Goal: Information Seeking & Learning: Check status

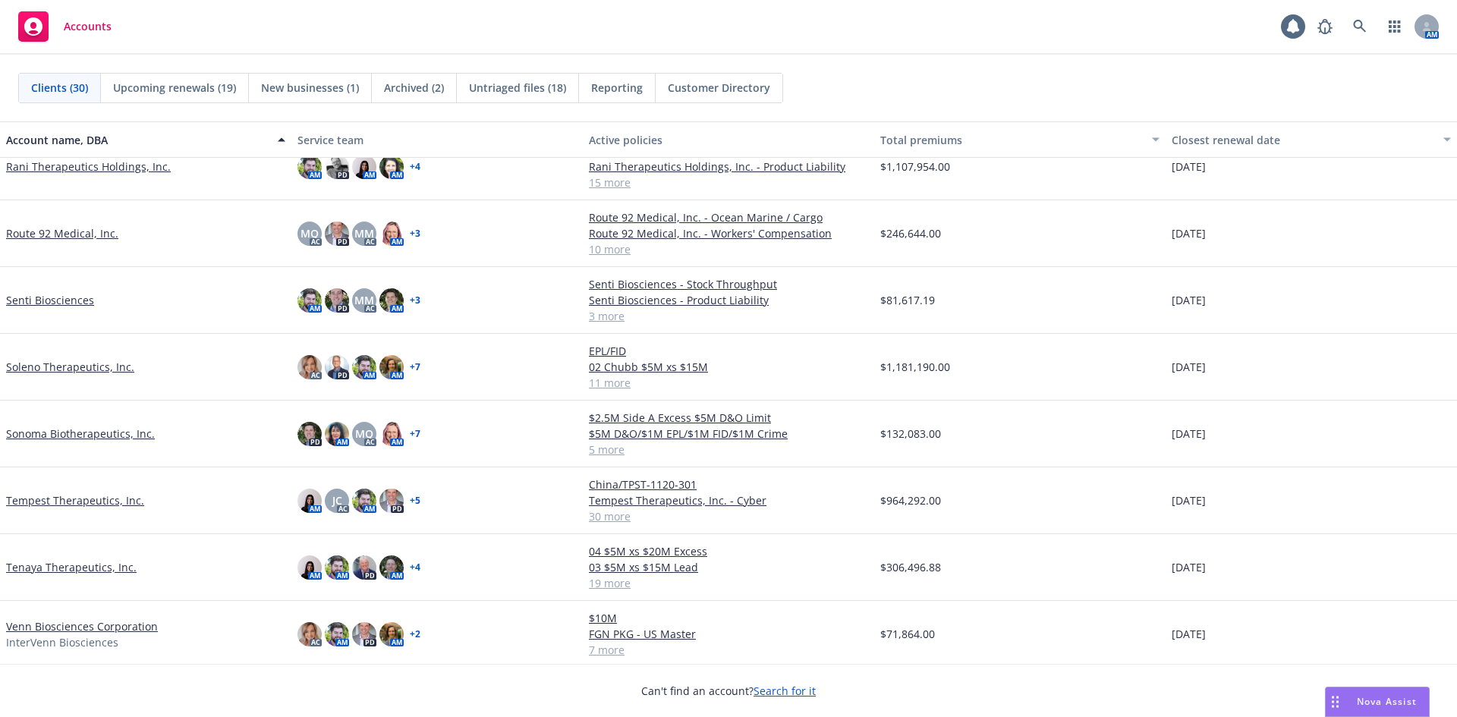
scroll to position [1370, 0]
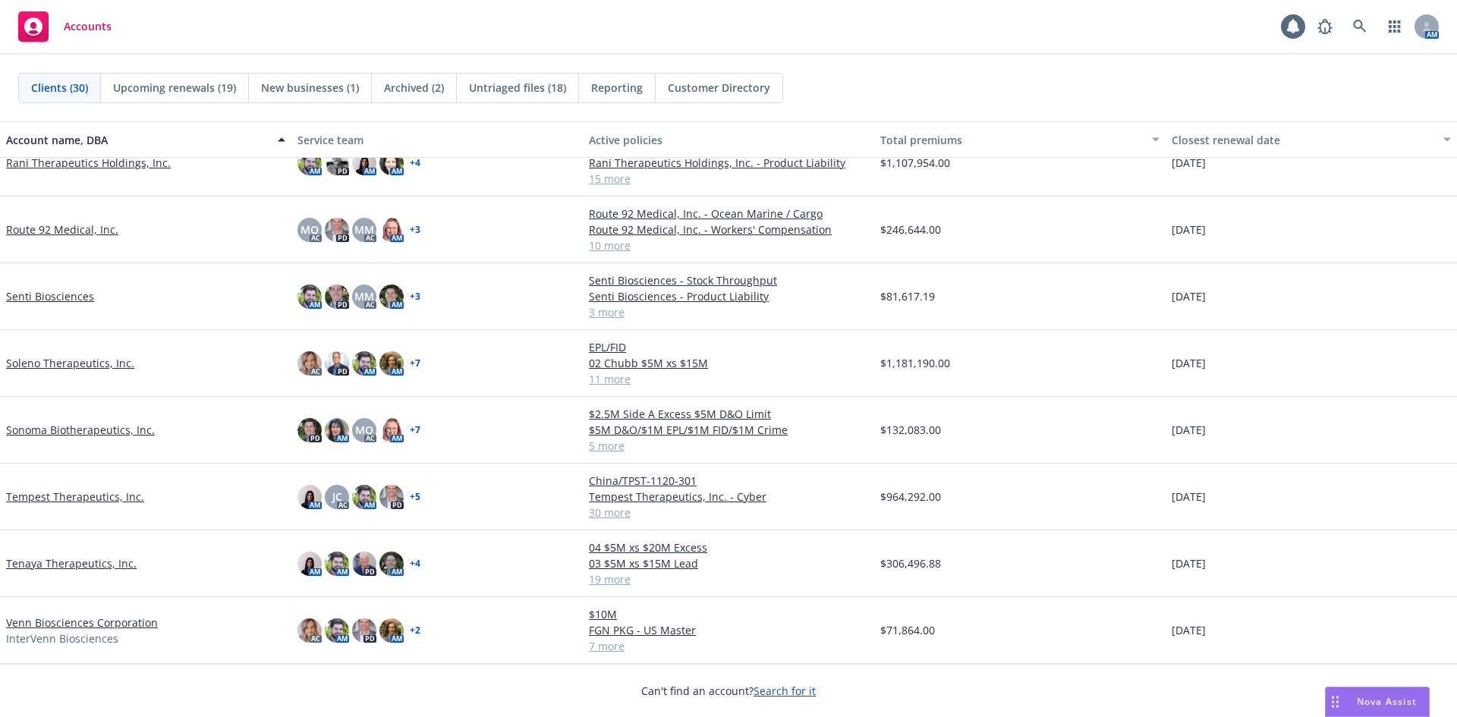
click at [56, 363] on link "Soleno Therapeutics, Inc." at bounding box center [70, 363] width 128 height 16
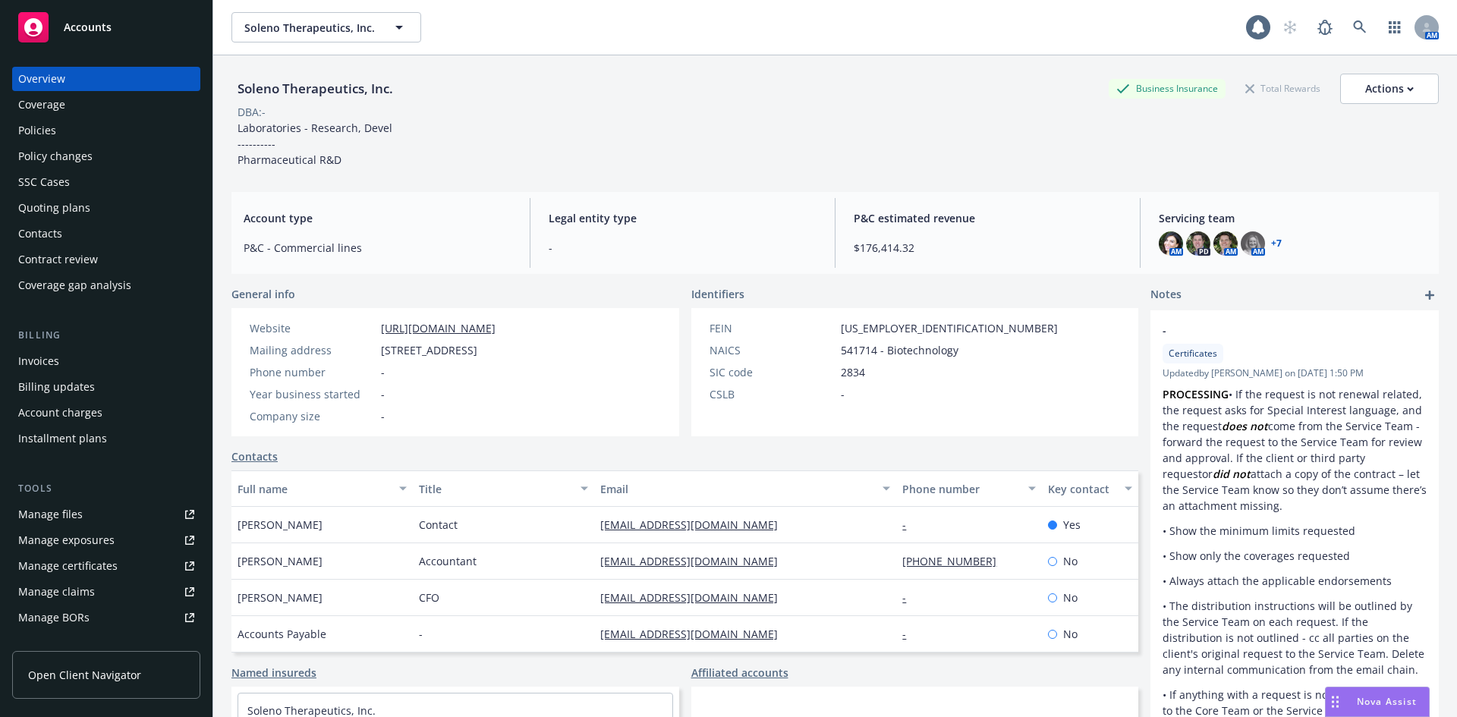
click at [68, 124] on div "Policies" at bounding box center [106, 130] width 176 height 24
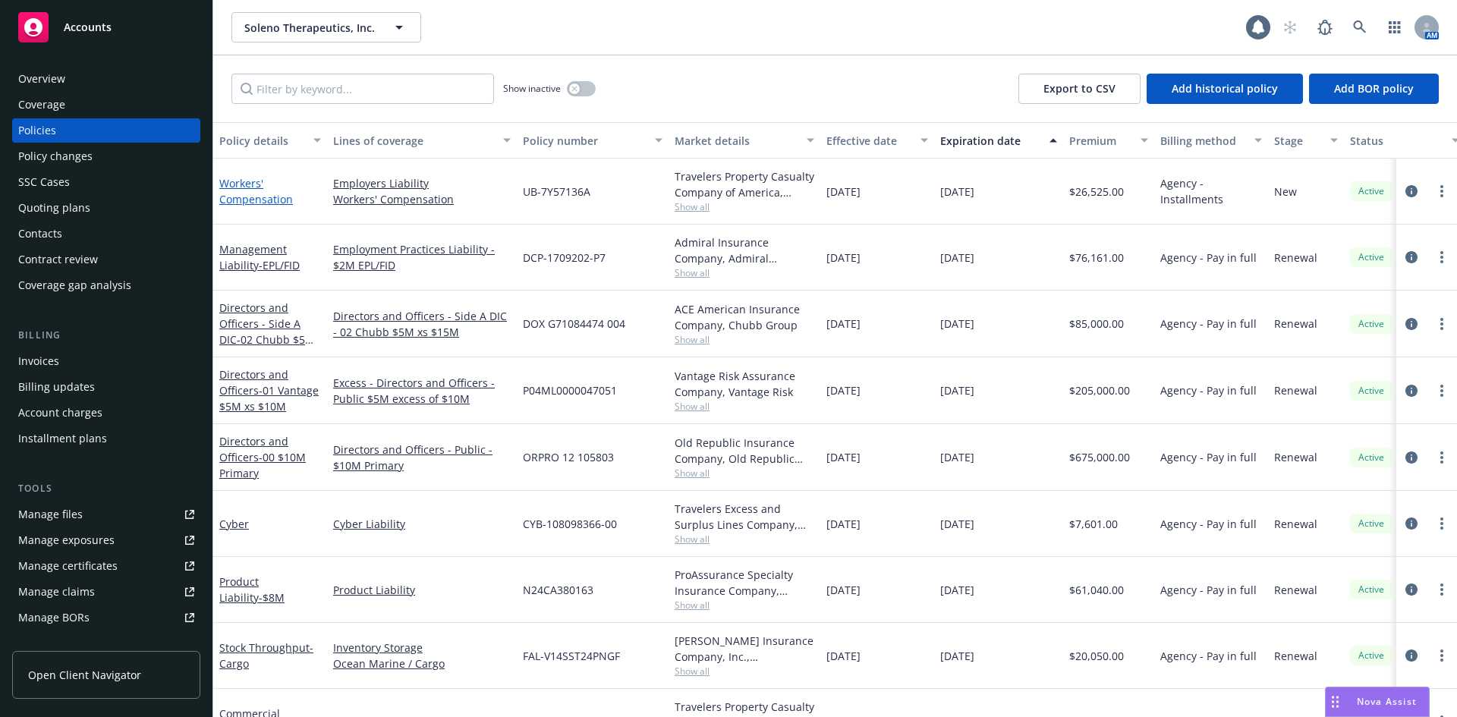
click at [268, 199] on link "Workers' Compensation" at bounding box center [256, 191] width 74 height 30
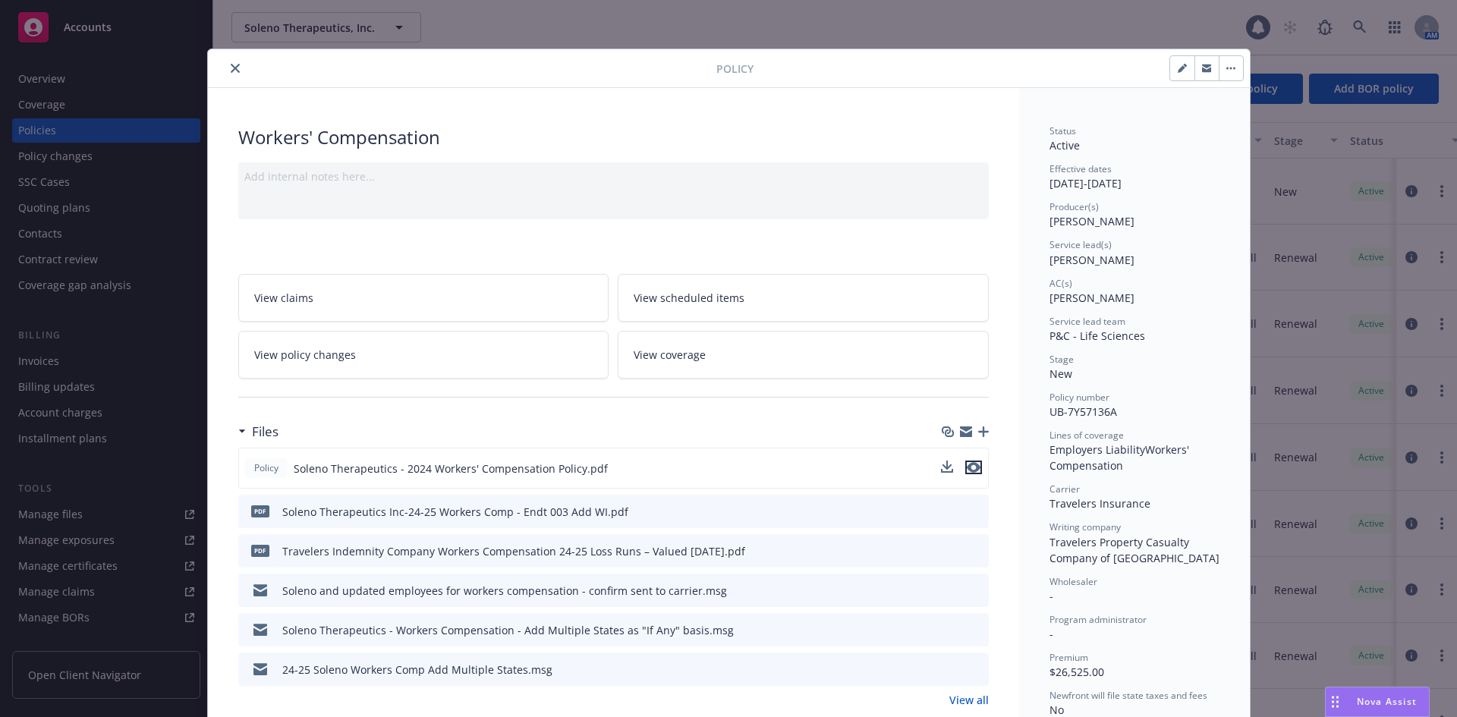
click at [967, 468] on icon "preview file" at bounding box center [974, 467] width 14 height 11
click at [231, 69] on icon "close" at bounding box center [235, 68] width 9 height 9
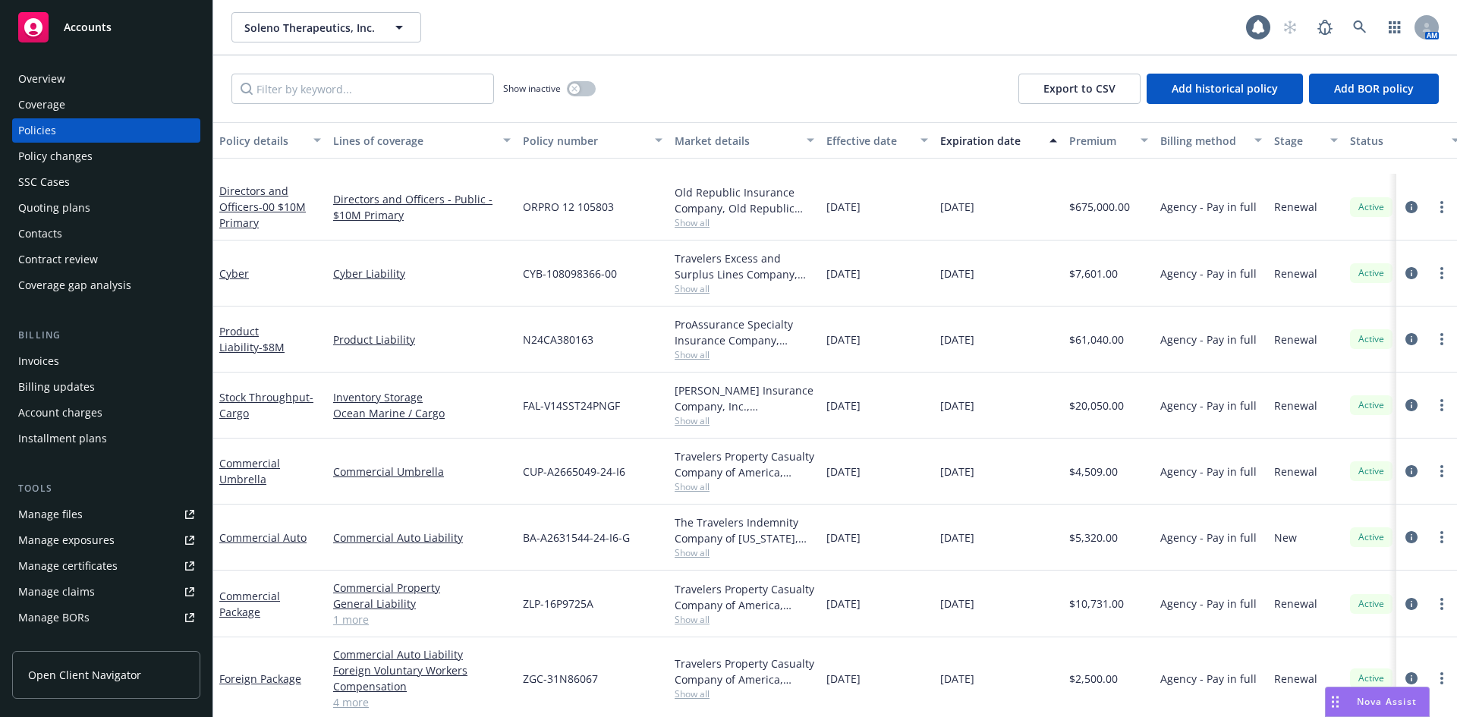
scroll to position [309, 0]
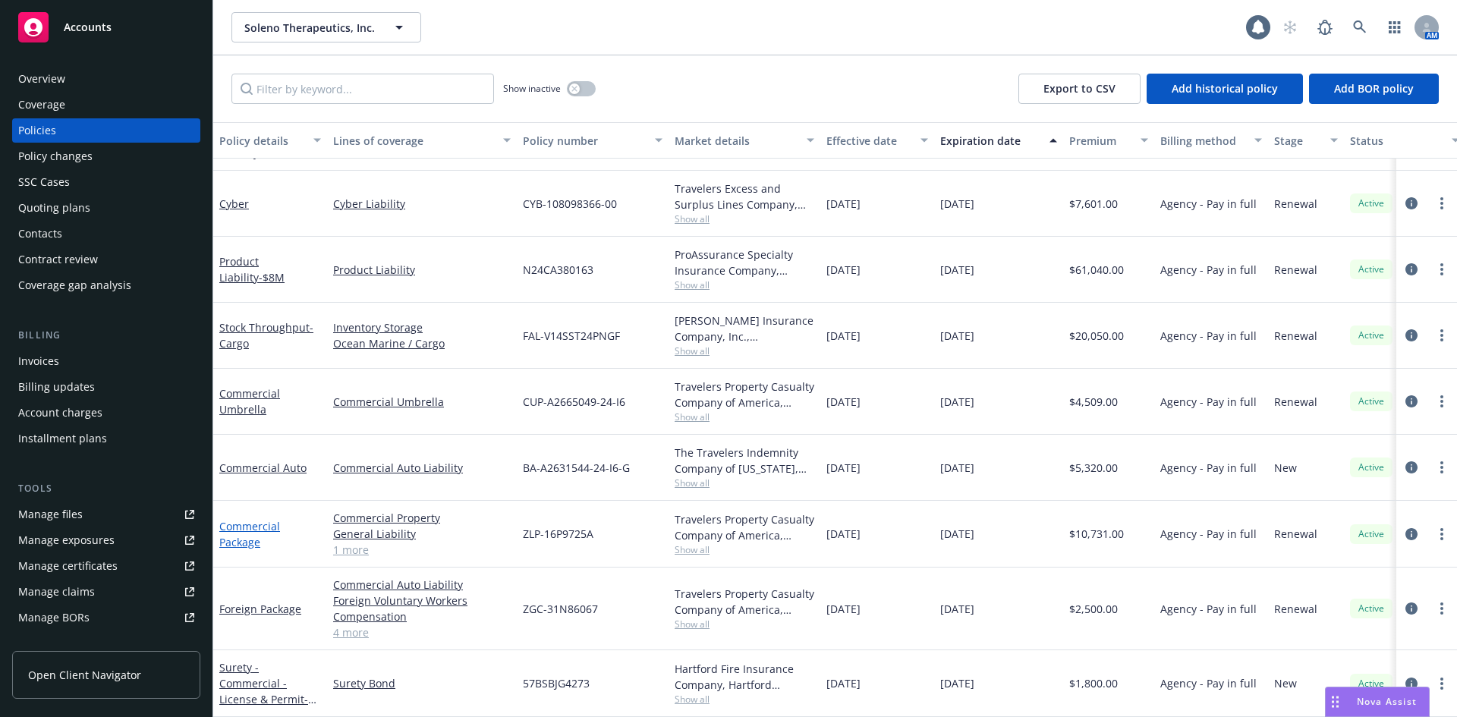
click at [267, 519] on link "Commercial Package" at bounding box center [249, 534] width 61 height 30
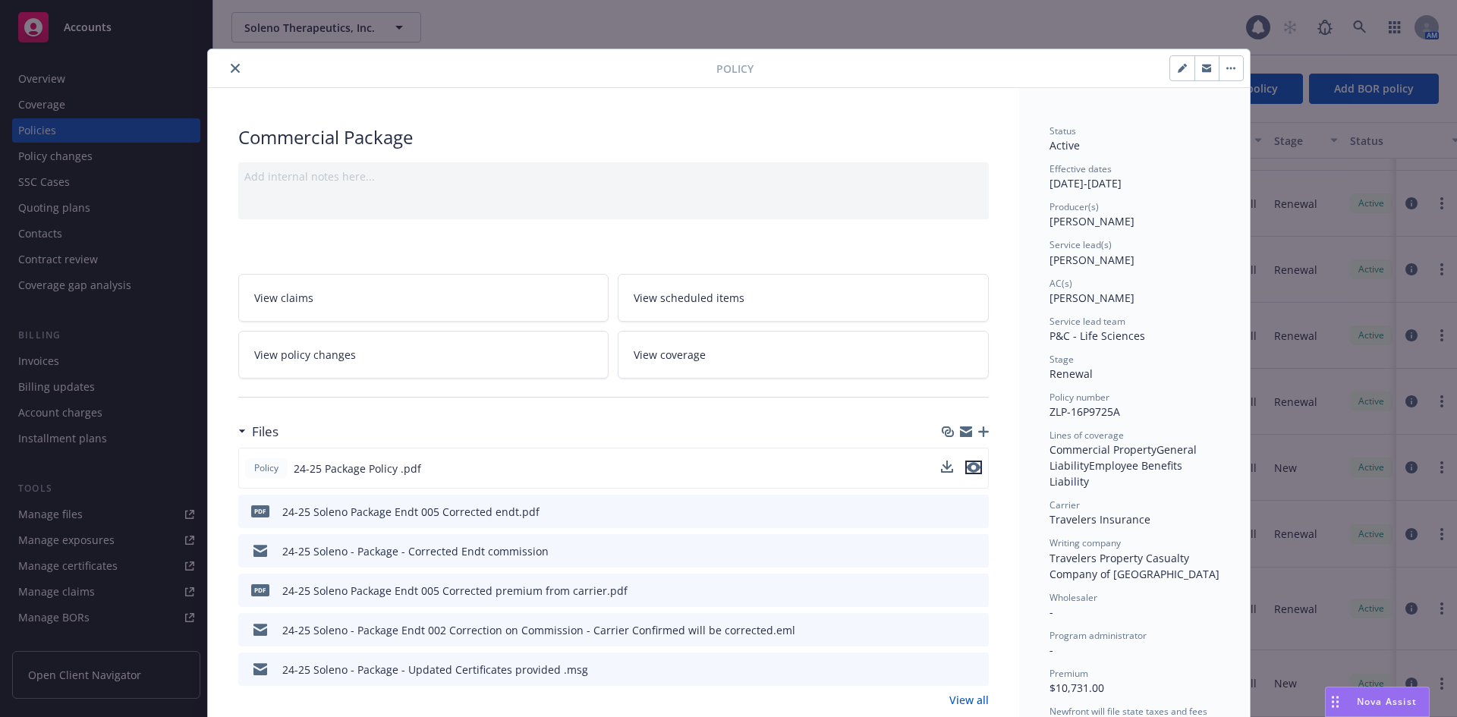
click at [967, 471] on icon "preview file" at bounding box center [974, 467] width 14 height 11
click at [231, 65] on icon "close" at bounding box center [235, 68] width 9 height 9
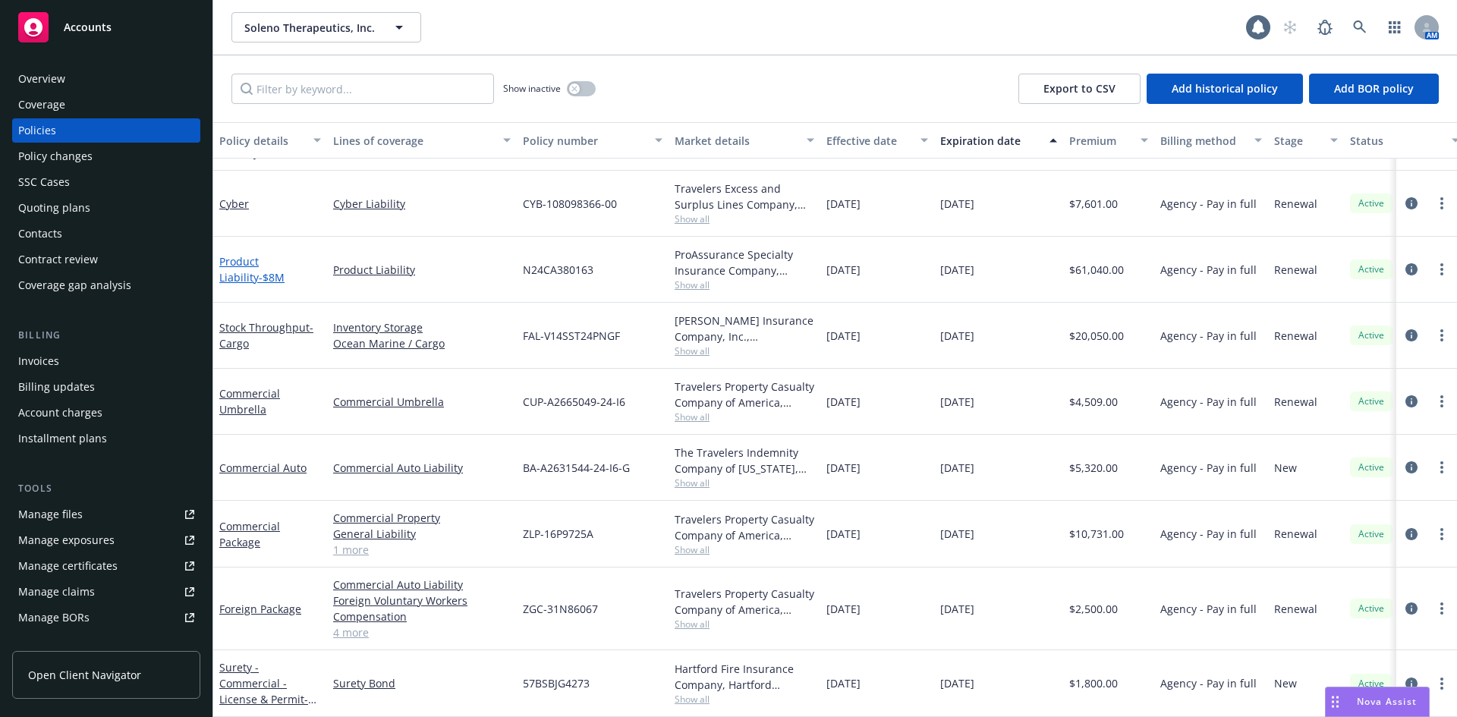
click at [283, 254] on link "Product Liability - $8M" at bounding box center [251, 269] width 65 height 30
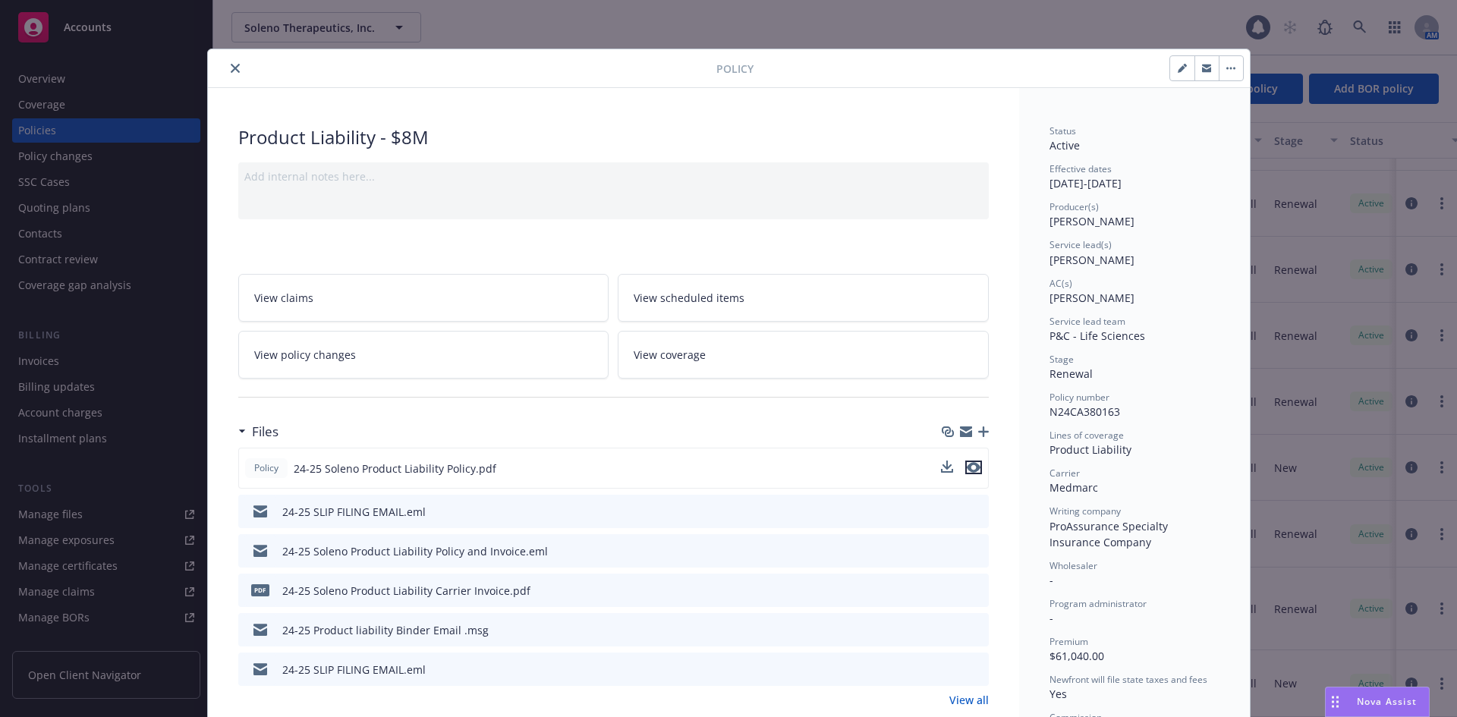
click at [970, 467] on icon "preview file" at bounding box center [974, 467] width 14 height 11
click at [231, 65] on icon "close" at bounding box center [235, 68] width 9 height 9
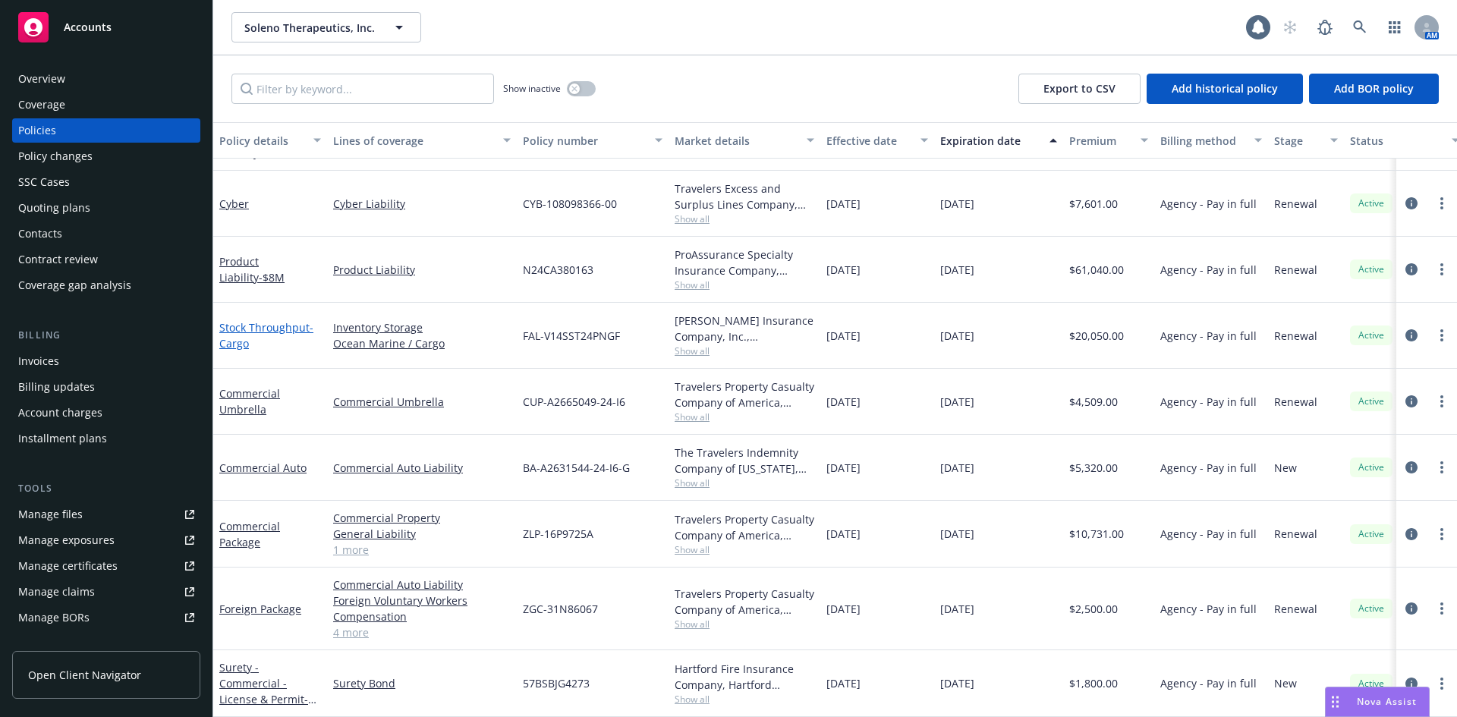
click at [268, 320] on link "Stock Throughput - Cargo" at bounding box center [266, 335] width 94 height 30
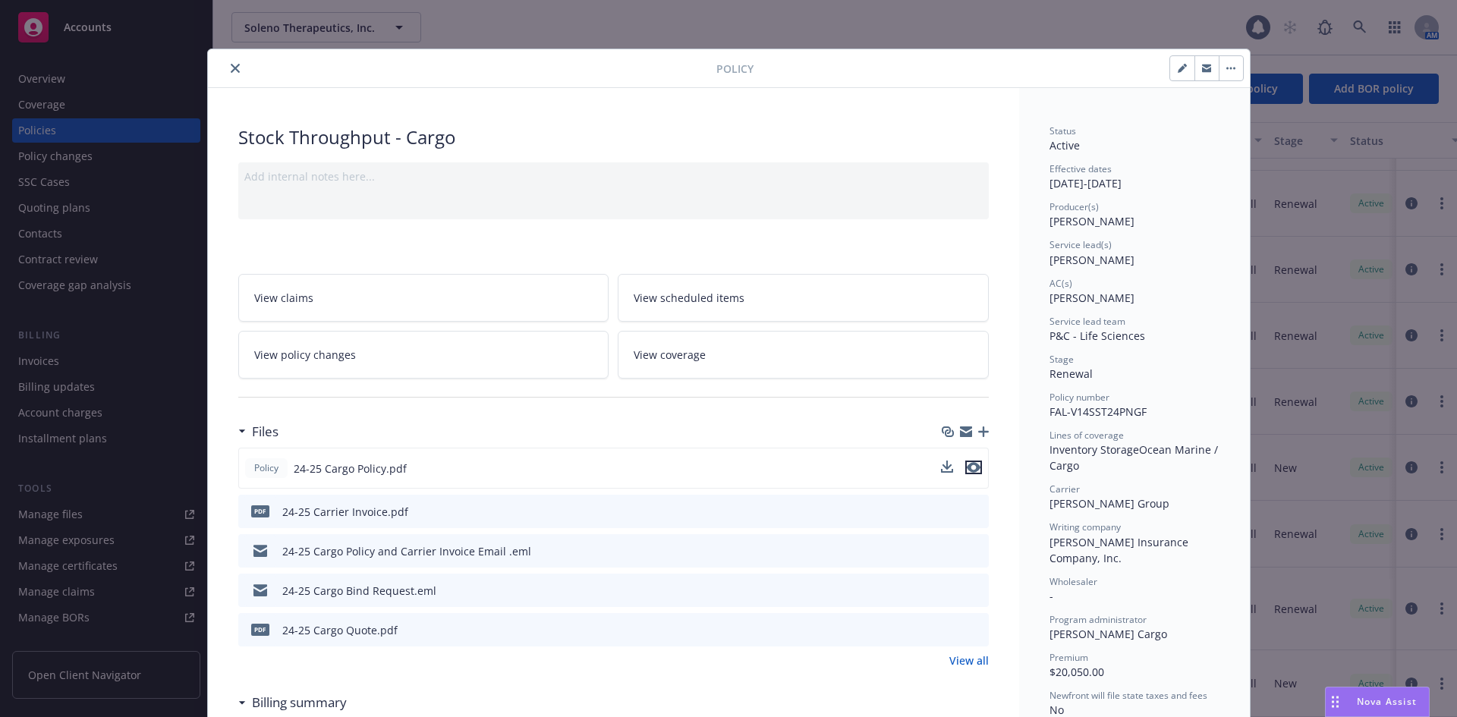
click at [971, 463] on icon "preview file" at bounding box center [974, 467] width 14 height 11
